Goal: Share content

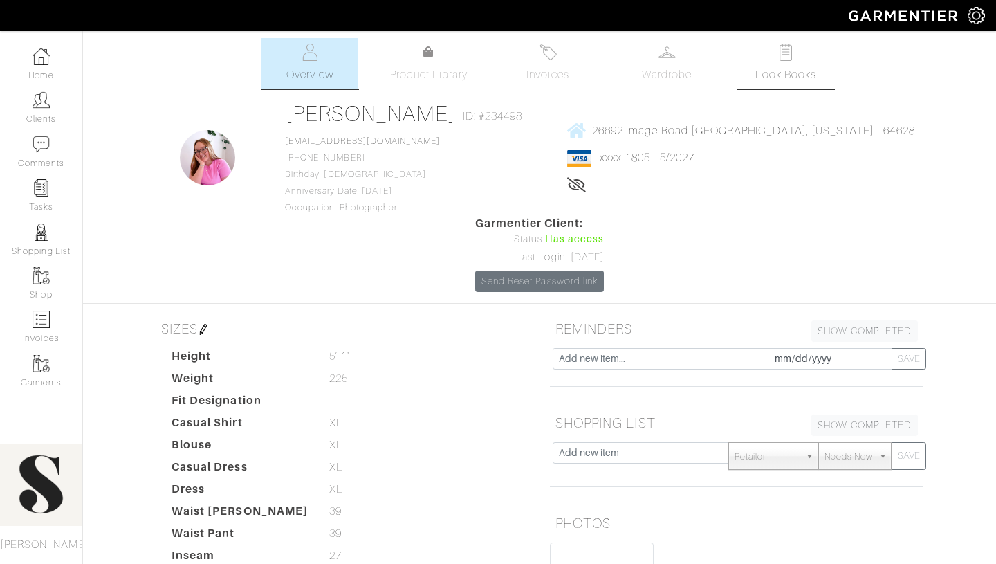
click at [807, 72] on span "Look Books" at bounding box center [786, 74] width 62 height 17
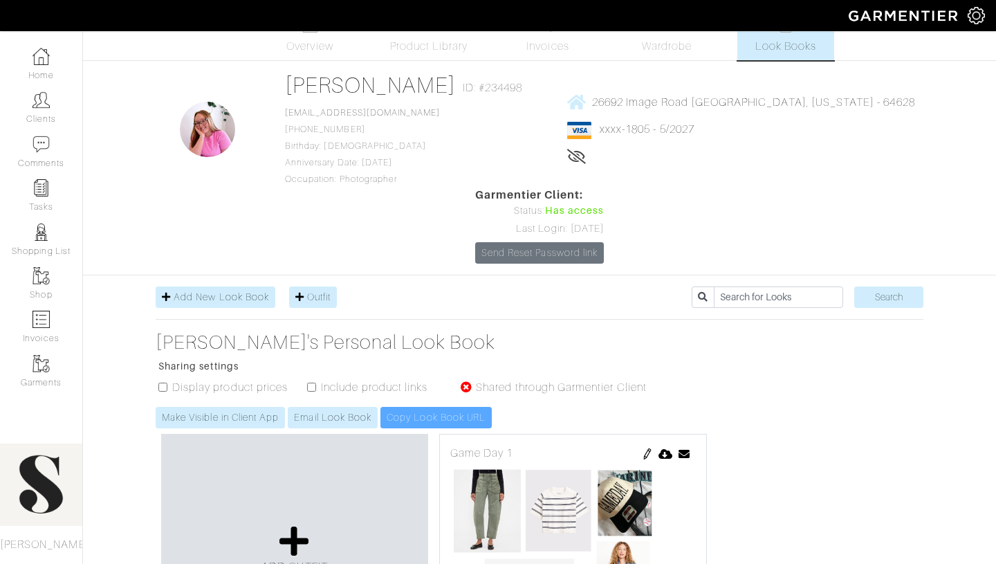
scroll to position [32, 0]
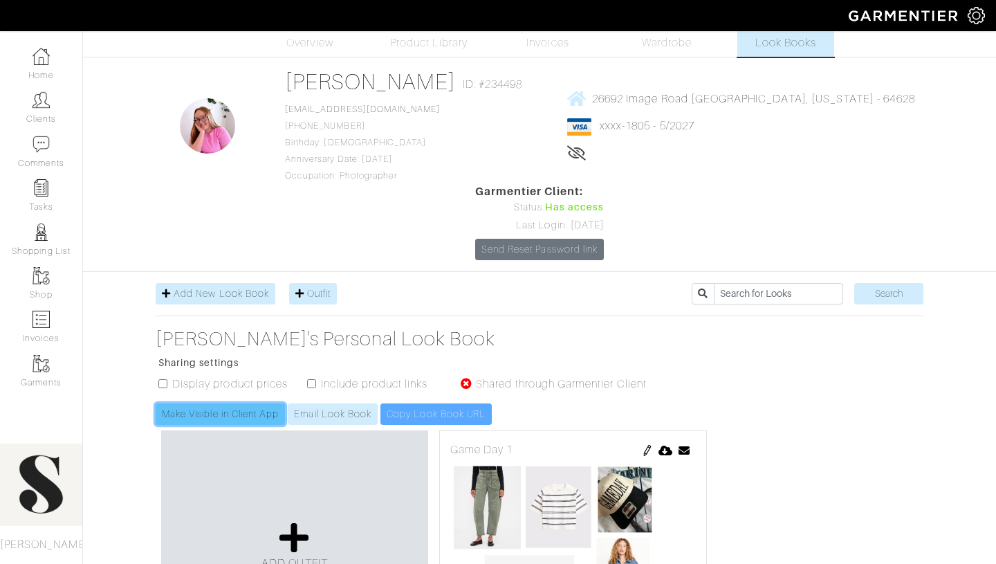
click at [211, 403] on link "Make Visible in Client App" at bounding box center [220, 413] width 129 height 21
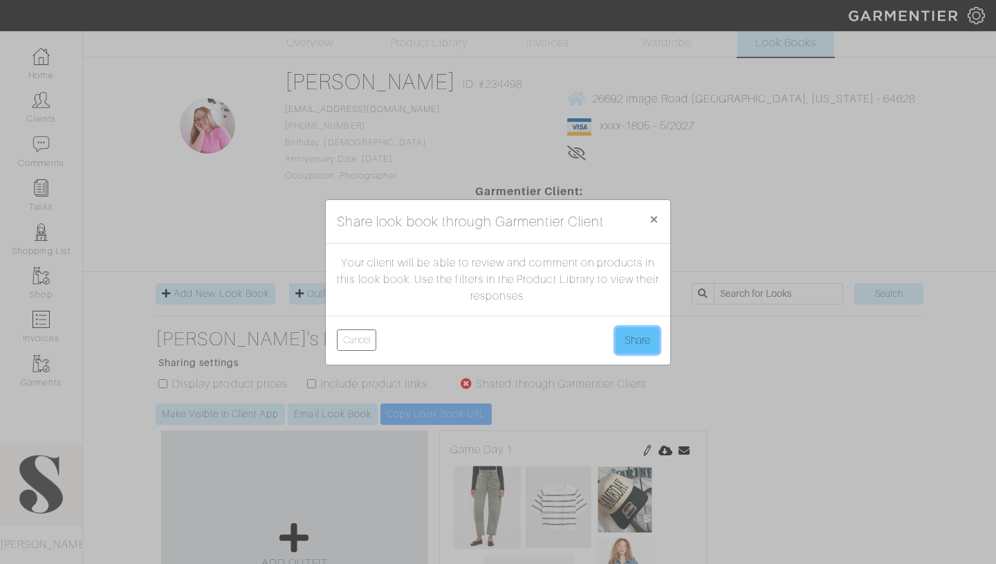
click at [638, 342] on button "Share" at bounding box center [638, 340] width 44 height 26
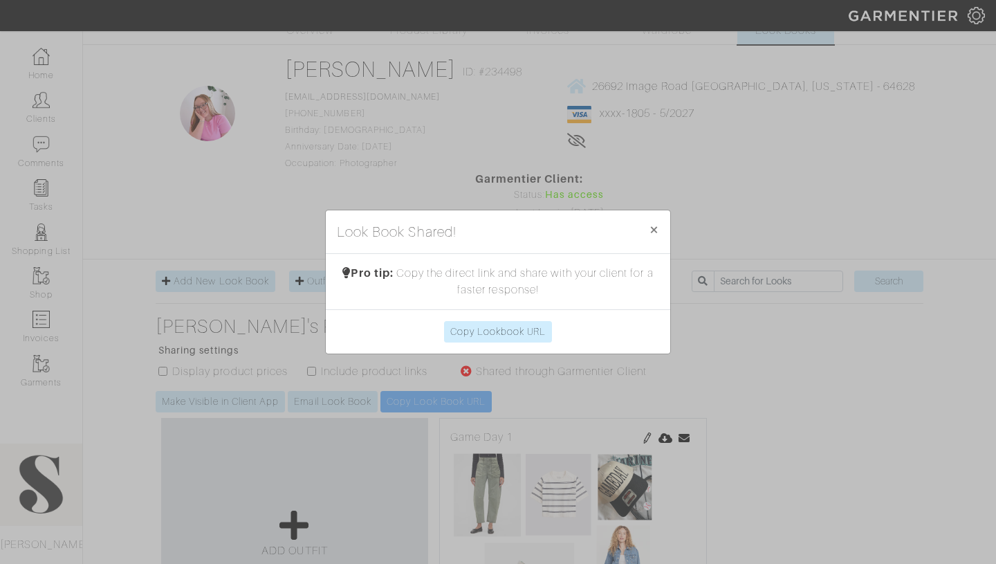
scroll to position [47, 0]
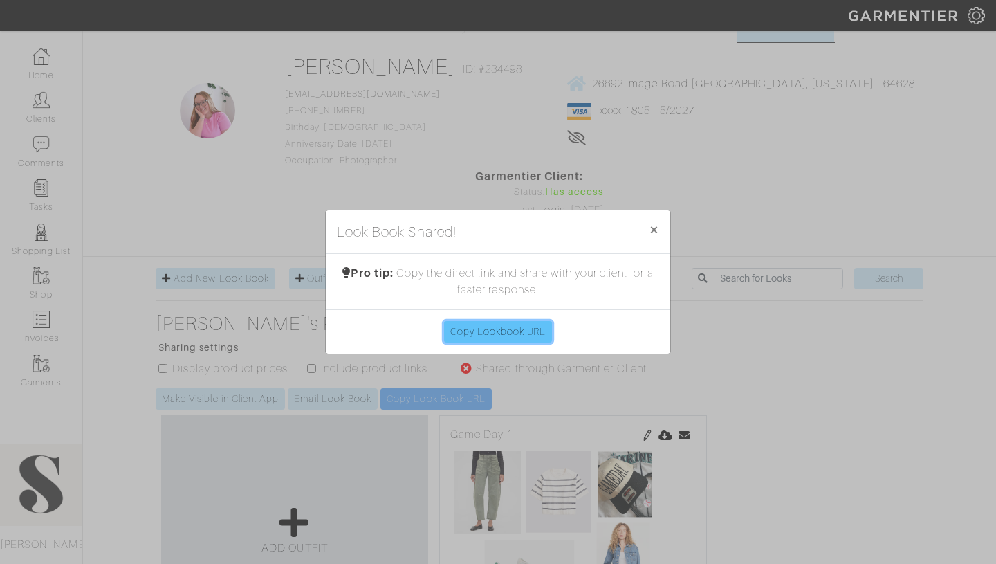
click at [519, 329] on link "Copy Lookbook URL" at bounding box center [498, 331] width 109 height 21
